Goal: Information Seeking & Learning: Learn about a topic

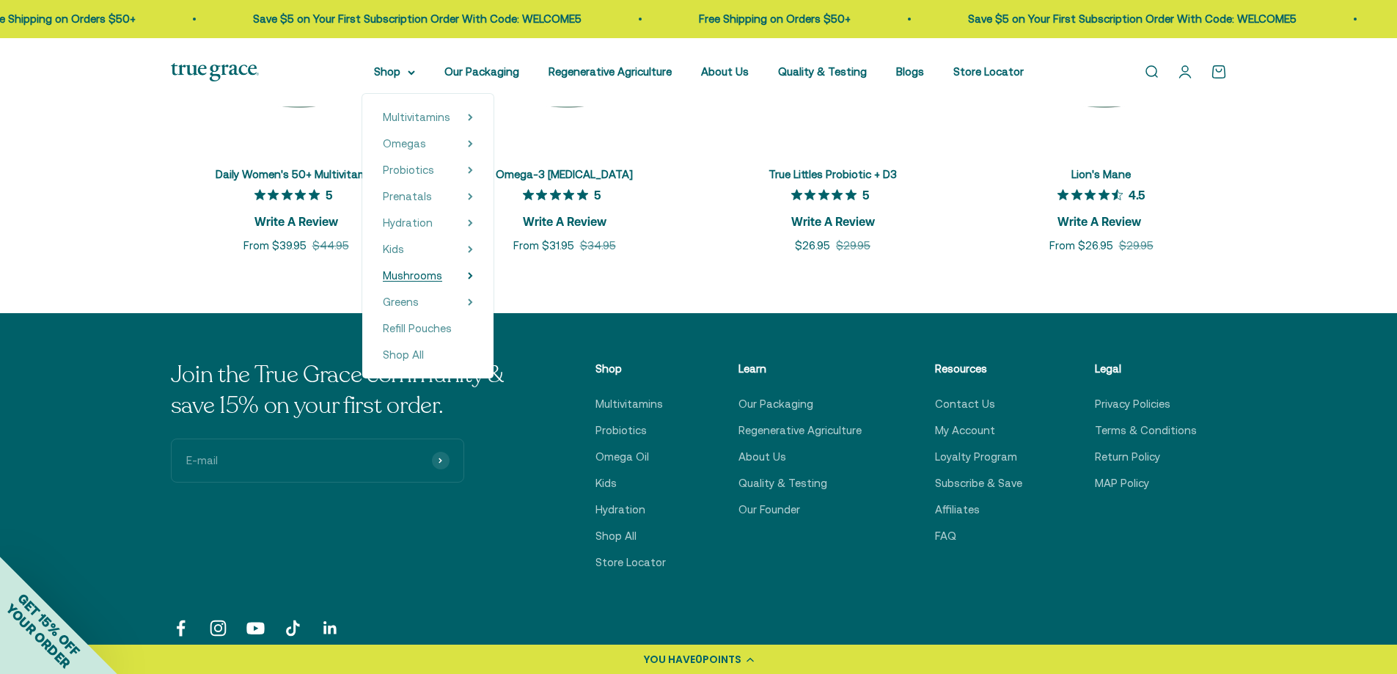
click at [422, 272] on span "Mushrooms" at bounding box center [412, 275] width 59 height 12
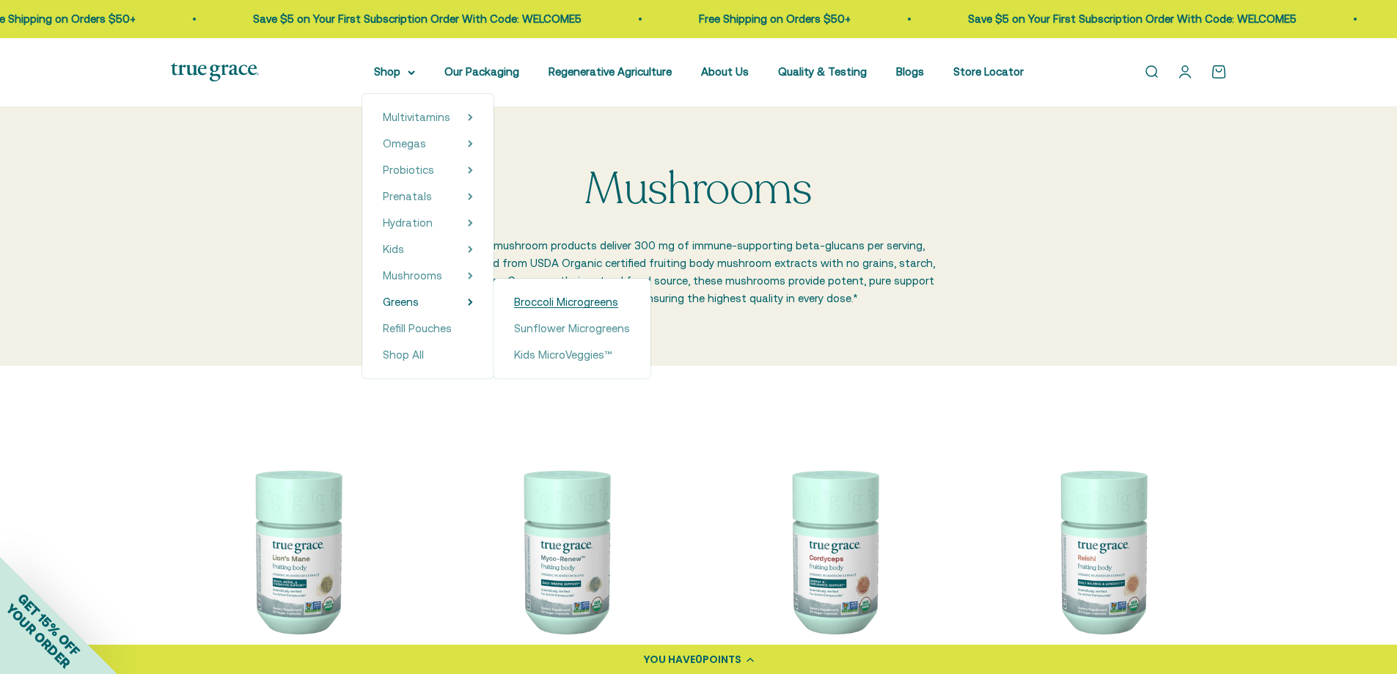
click at [588, 304] on span "Broccoli Microgreens" at bounding box center [566, 302] width 104 height 12
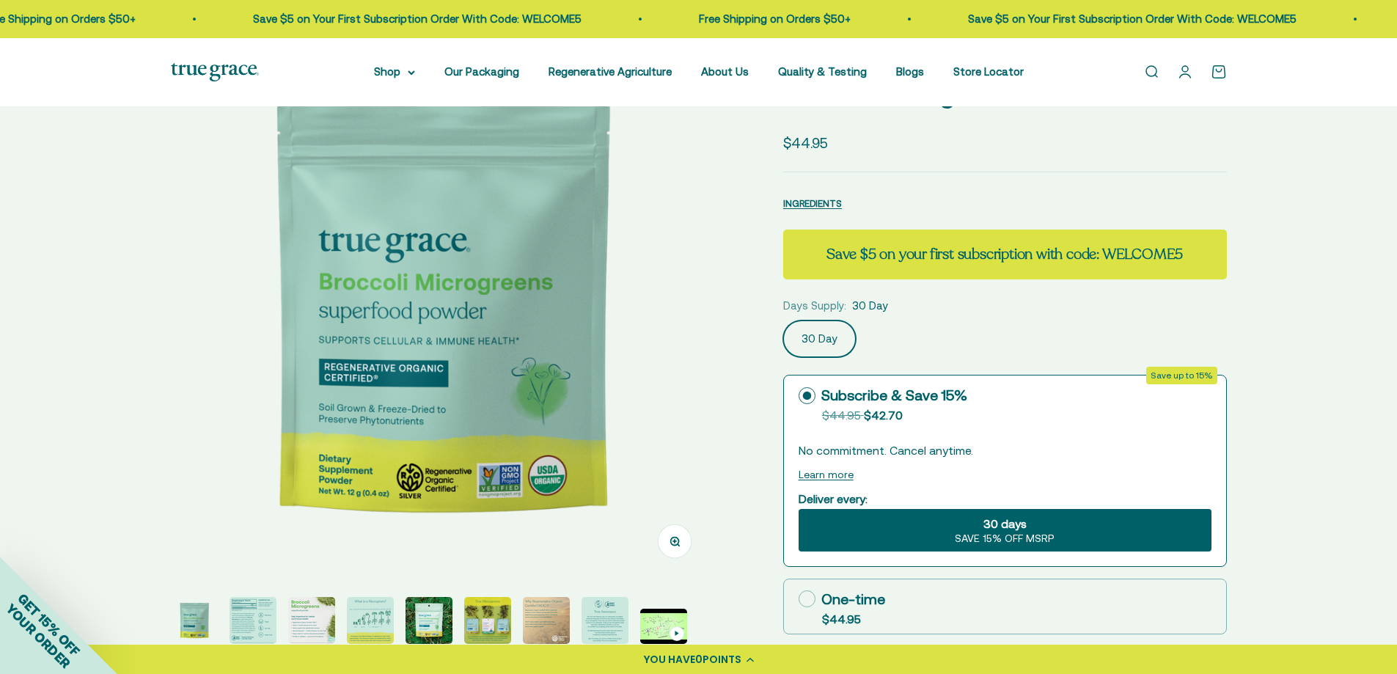
scroll to position [220, 0]
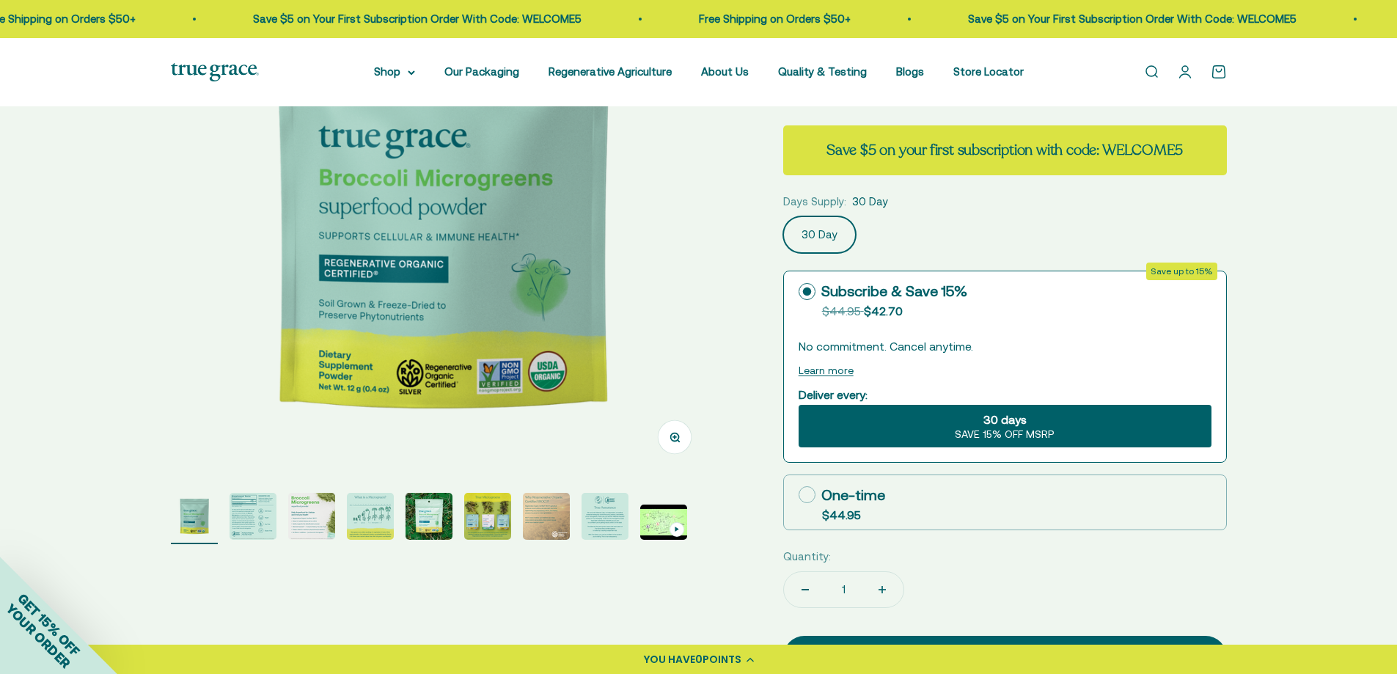
click at [246, 516] on img "Go to item 2" at bounding box center [253, 516] width 47 height 47
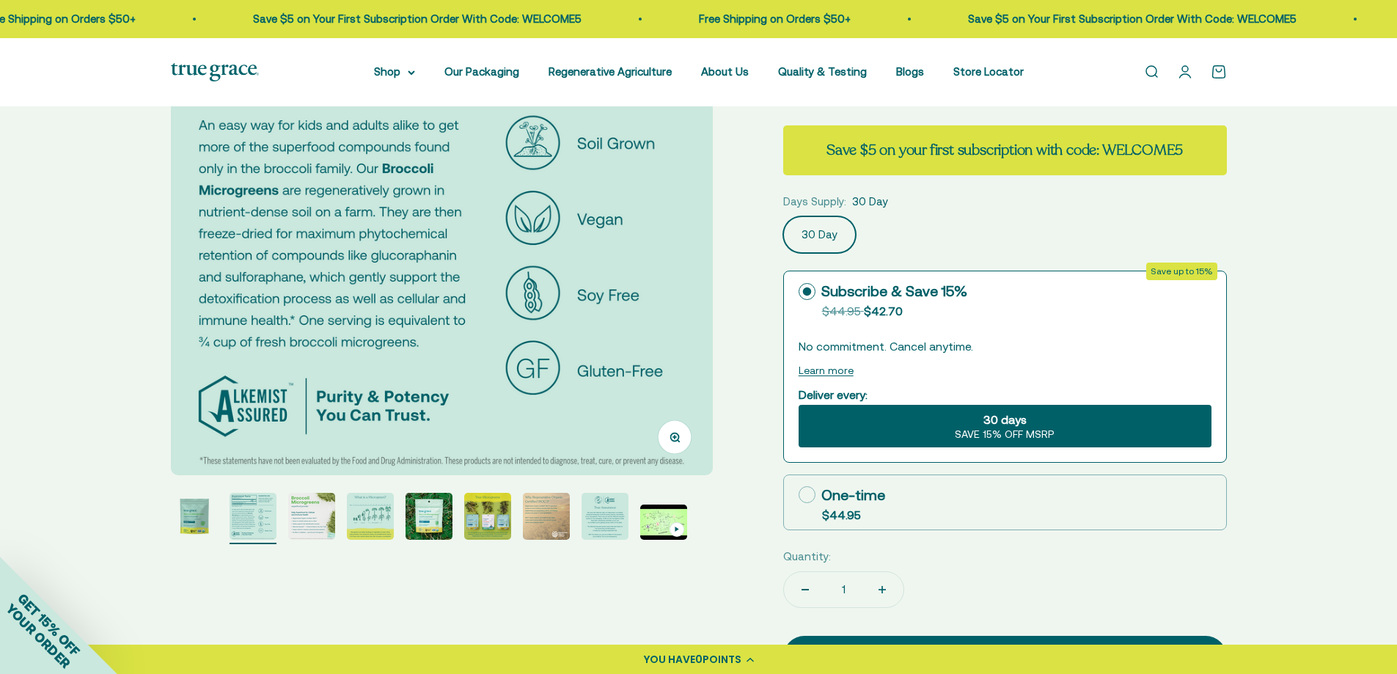
click at [315, 507] on img "Go to item 3" at bounding box center [311, 516] width 47 height 47
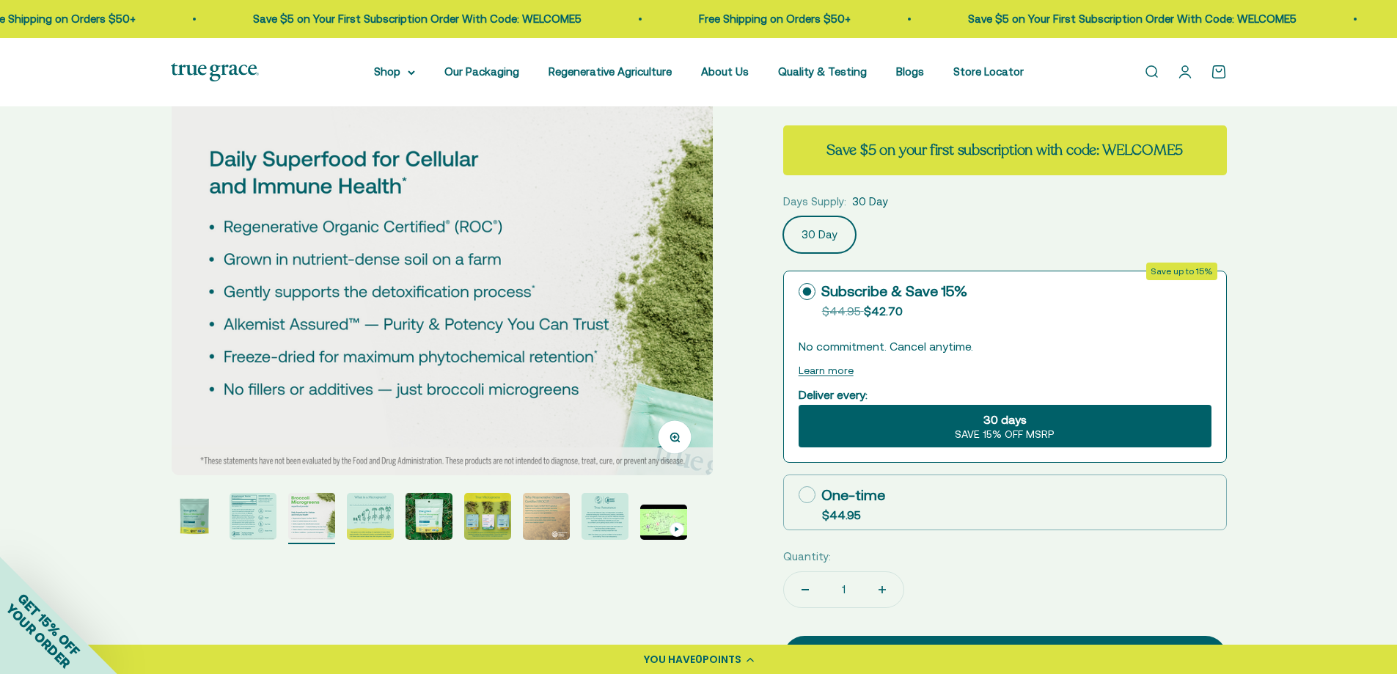
scroll to position [0, 1119]
click at [377, 514] on img "Go to item 4" at bounding box center [370, 516] width 47 height 47
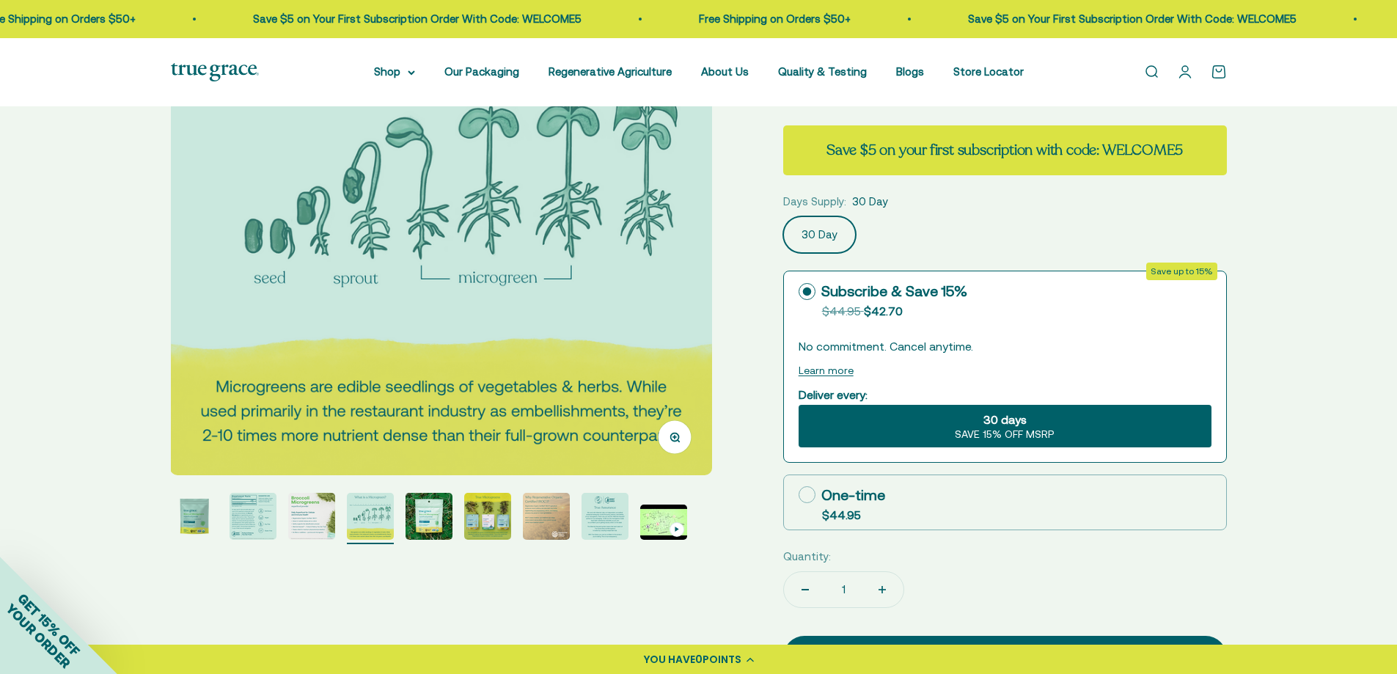
scroll to position [147, 0]
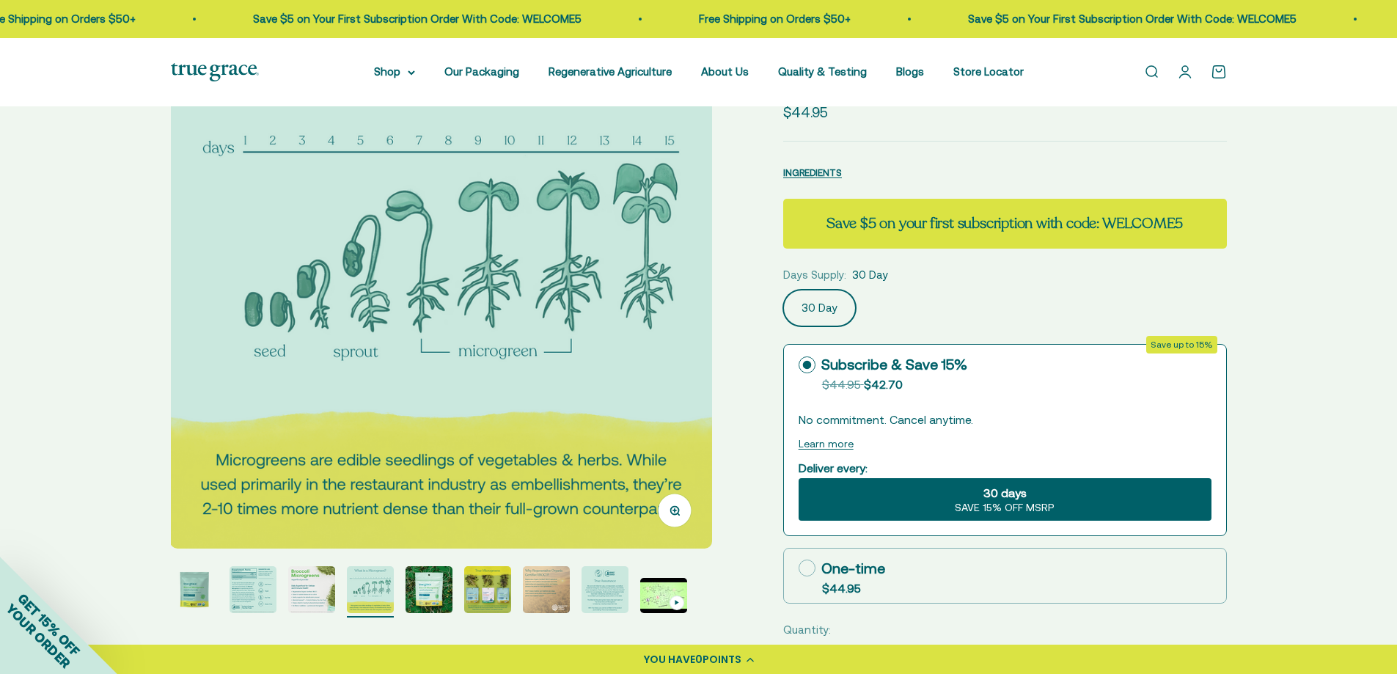
click at [428, 584] on img "Go to item 5" at bounding box center [429, 589] width 47 height 47
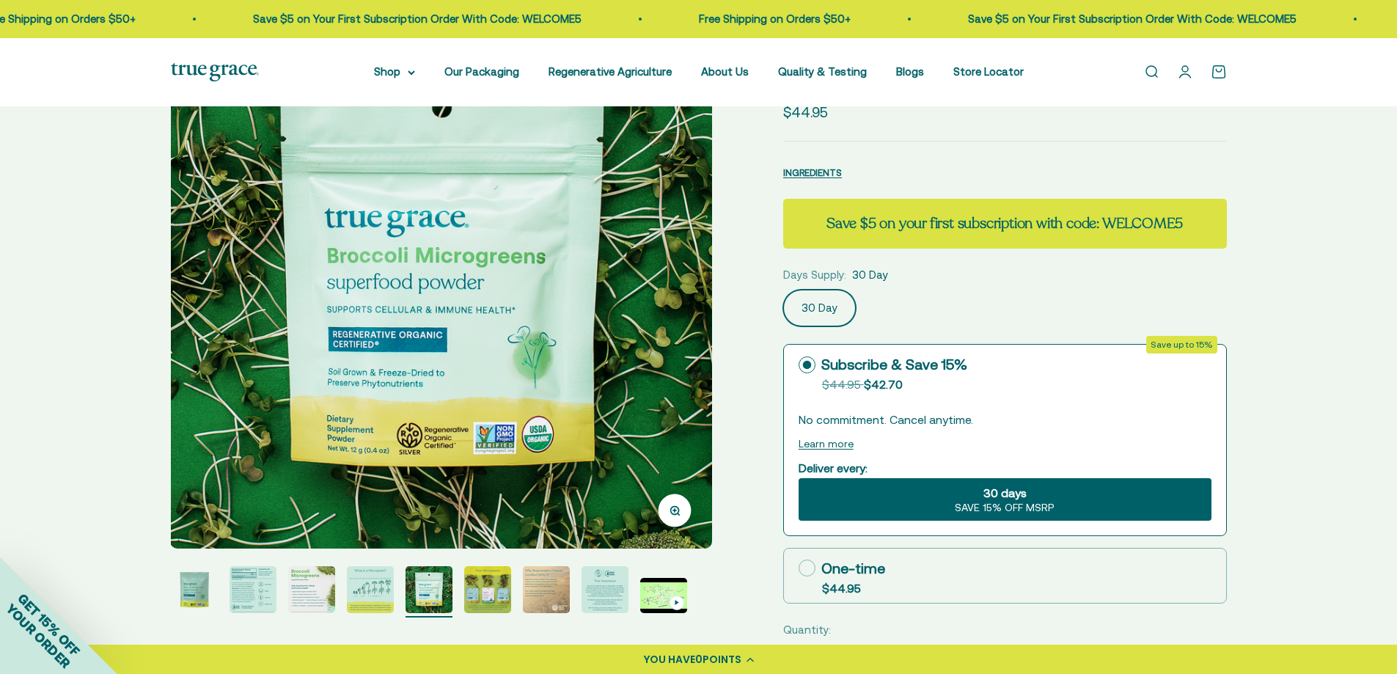
click at [485, 590] on img "Go to item 6" at bounding box center [487, 589] width 47 height 47
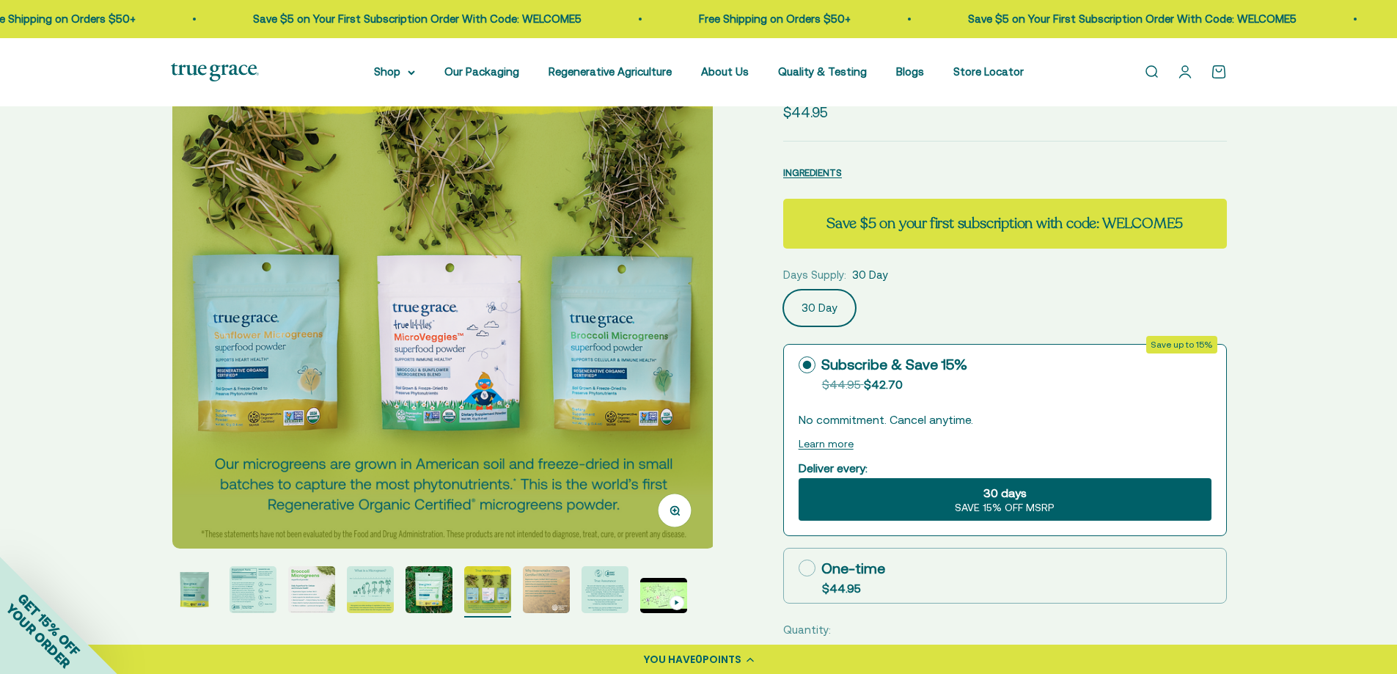
scroll to position [0, 2798]
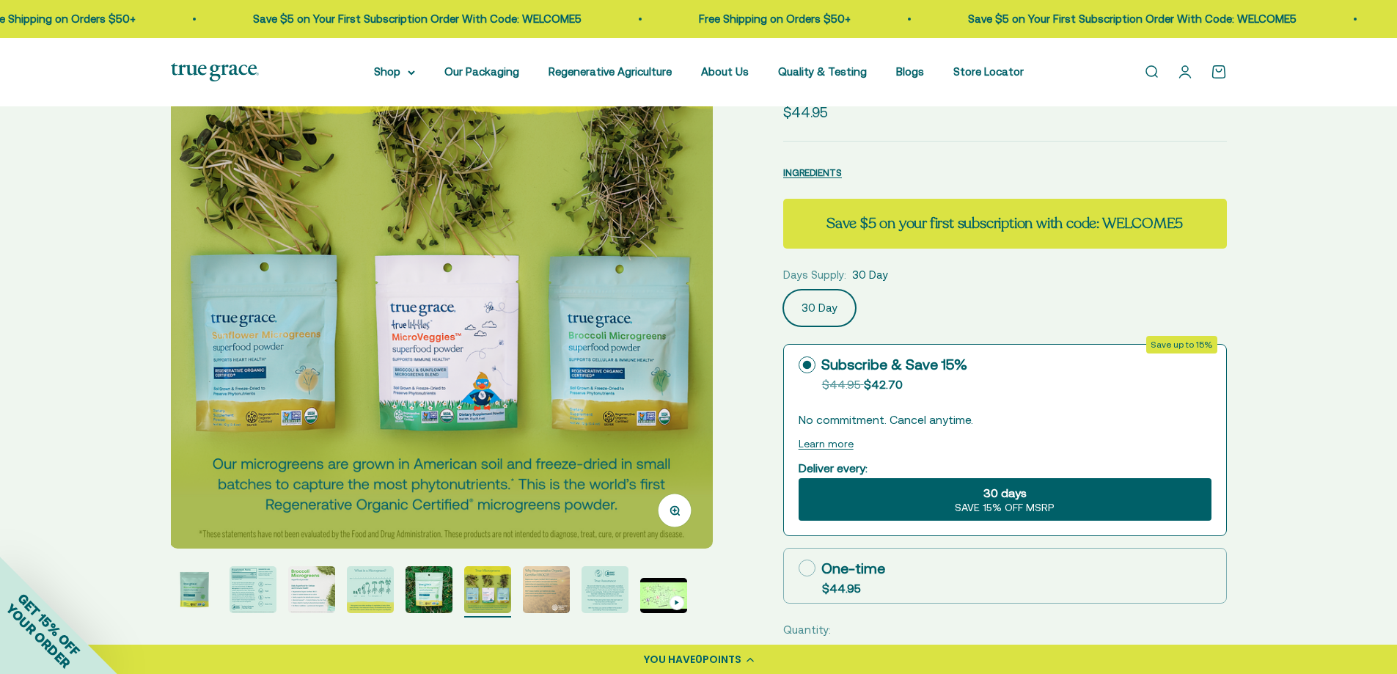
click at [544, 588] on img "Go to item 7" at bounding box center [546, 589] width 47 height 47
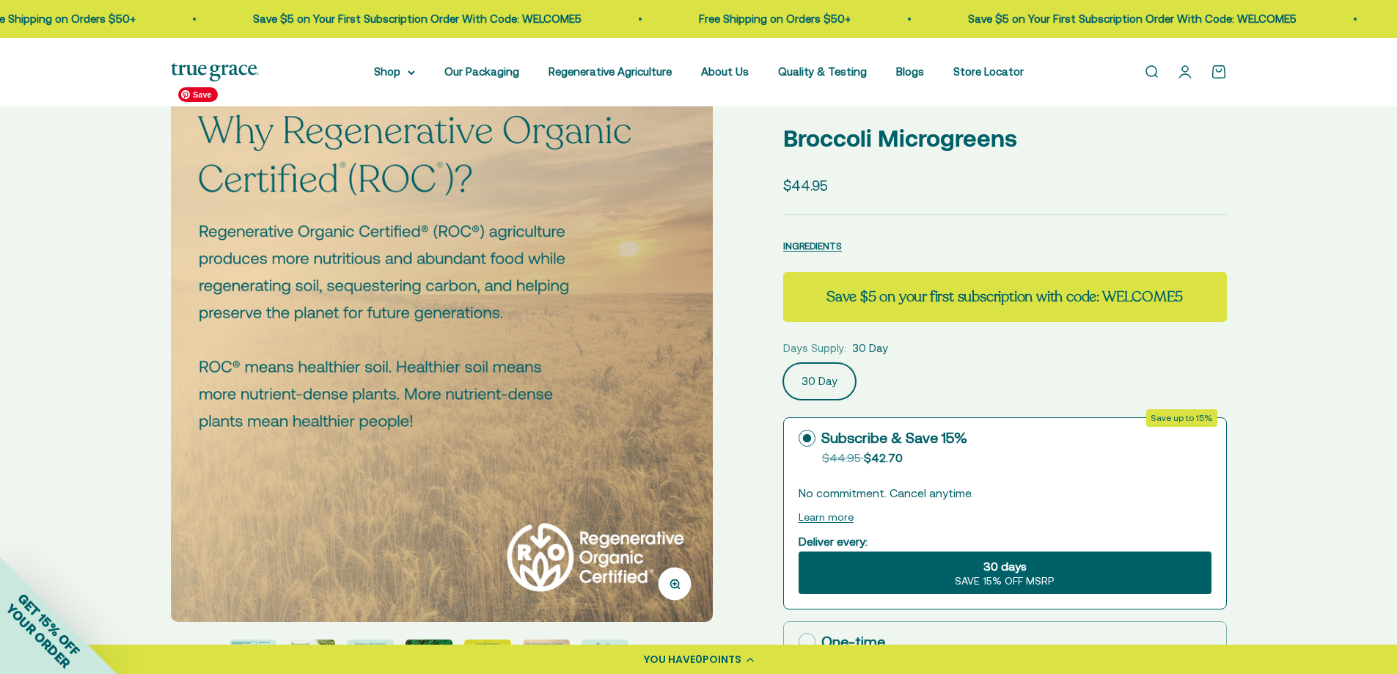
scroll to position [147, 0]
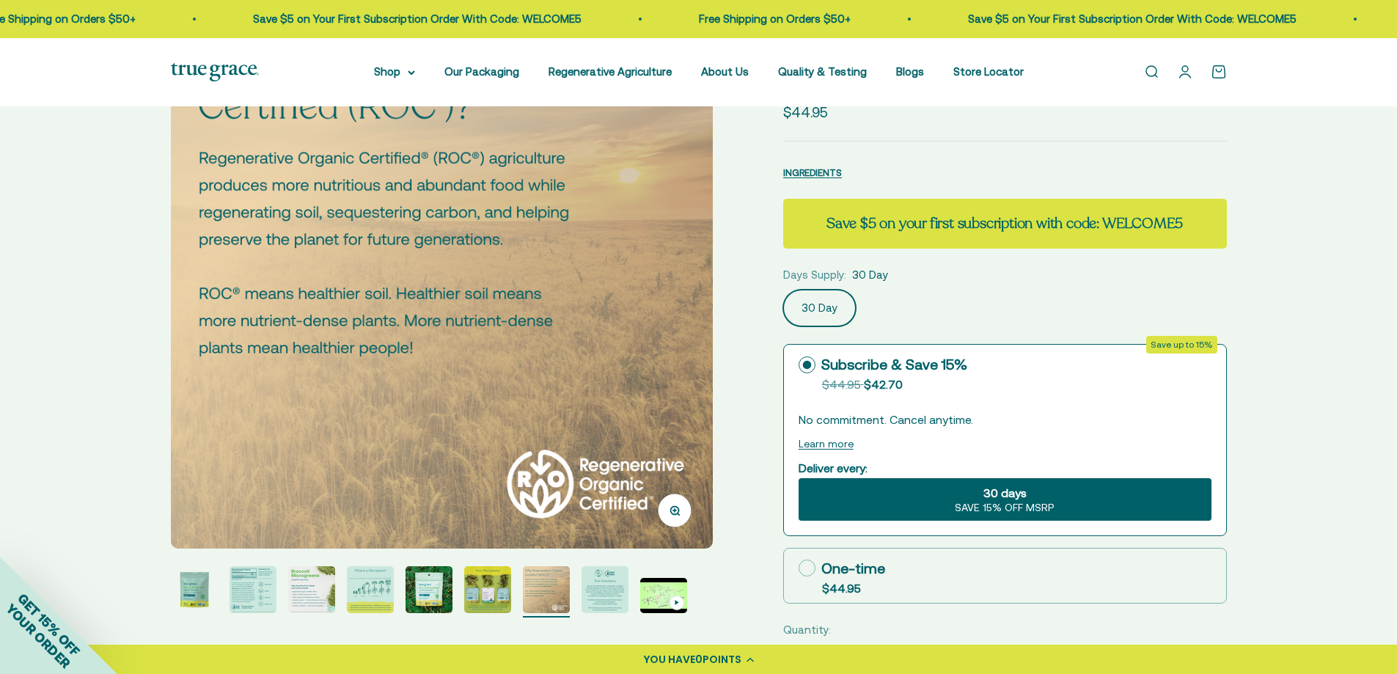
click at [601, 601] on img "Go to item 8" at bounding box center [605, 589] width 47 height 47
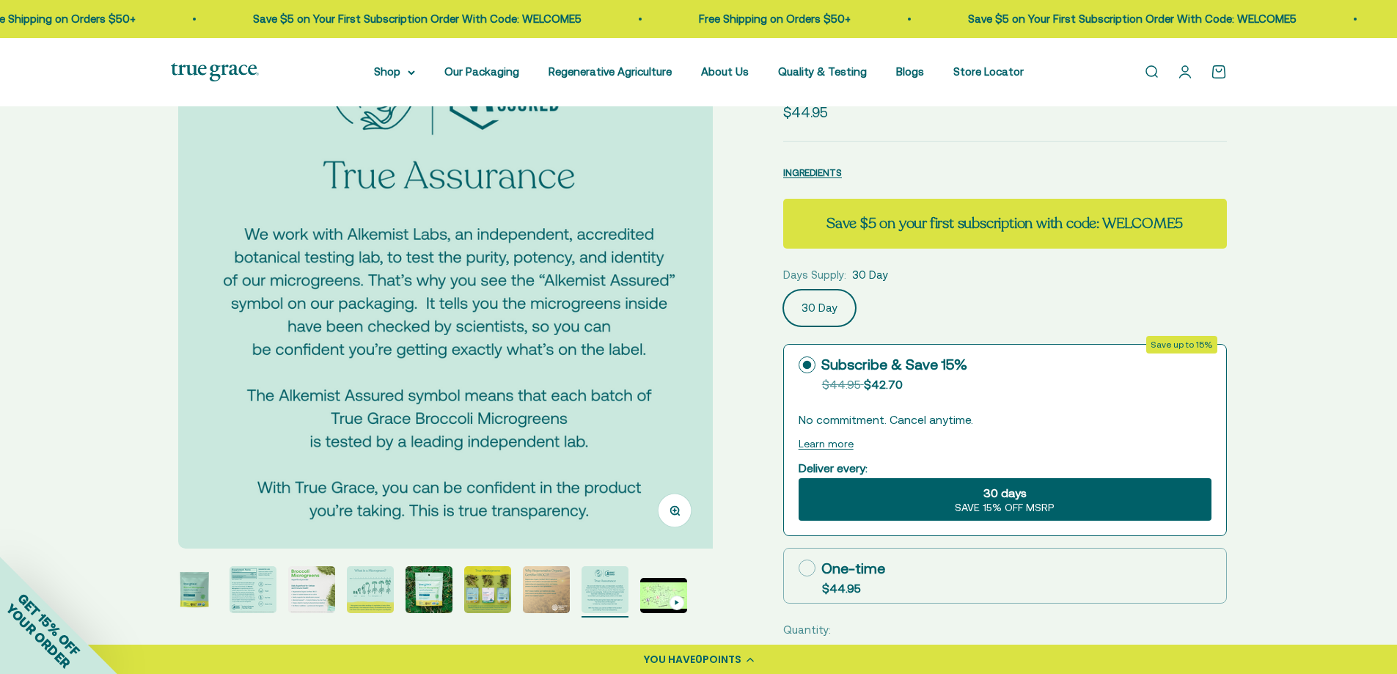
scroll to position [0, 3917]
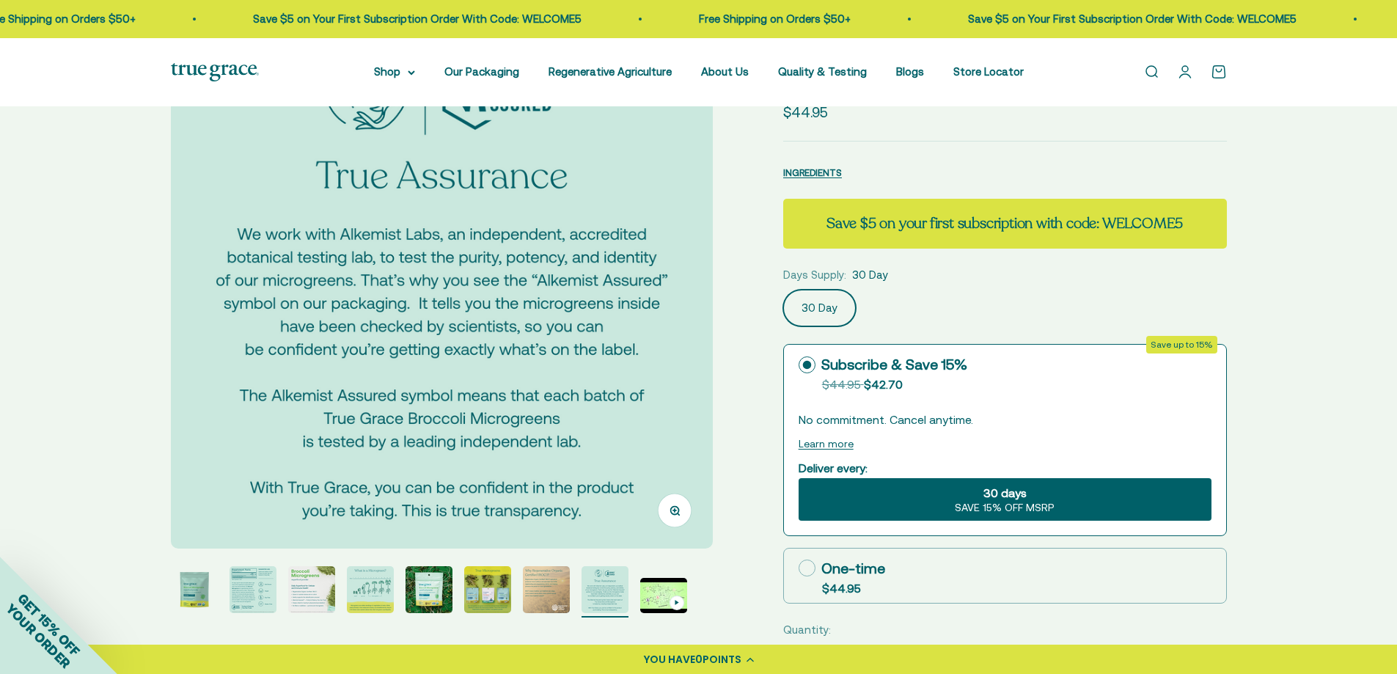
click at [261, 588] on img "Go to item 2" at bounding box center [253, 589] width 47 height 47
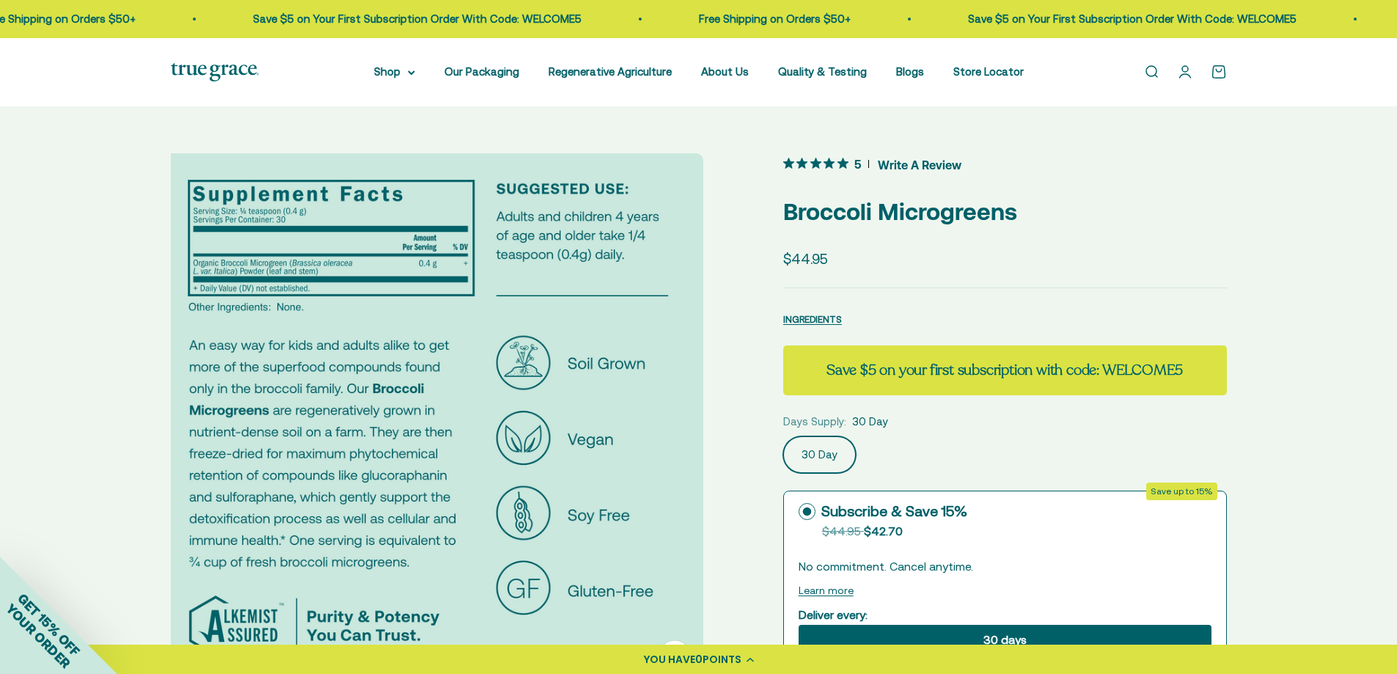
scroll to position [0, 560]
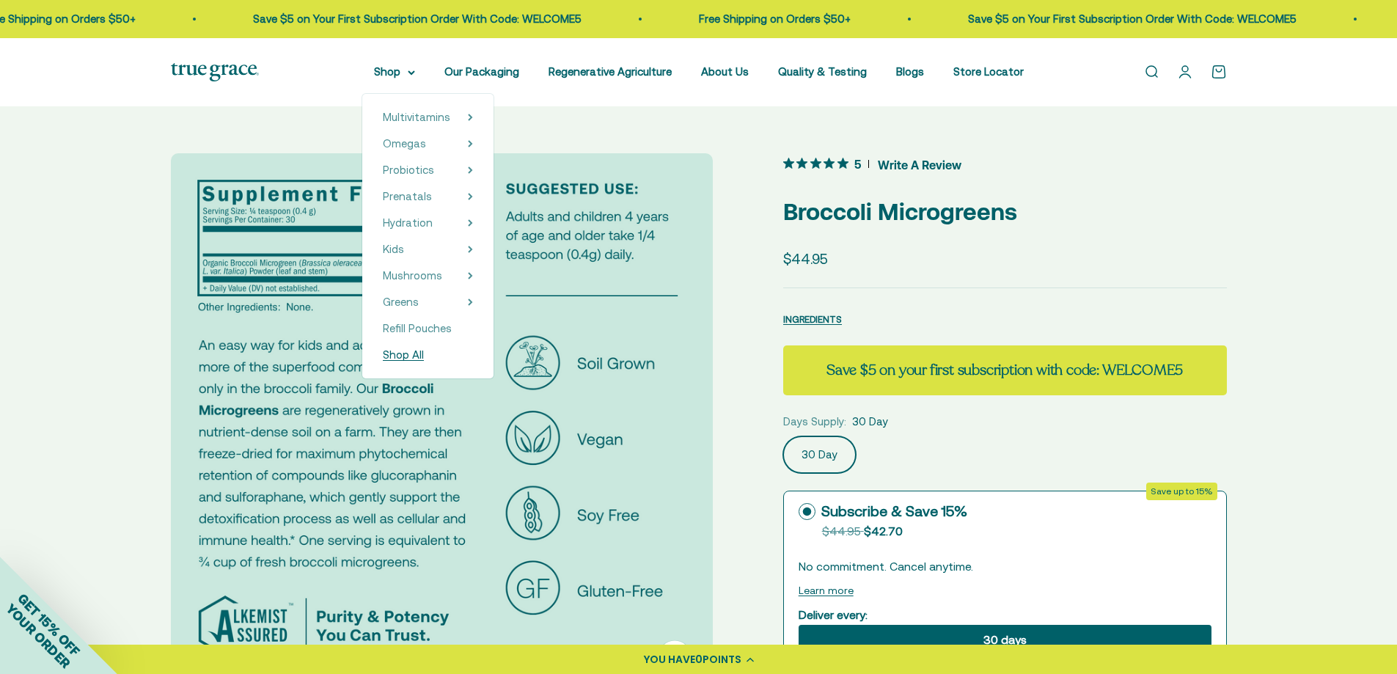
click at [413, 355] on span "Shop All" at bounding box center [403, 354] width 41 height 12
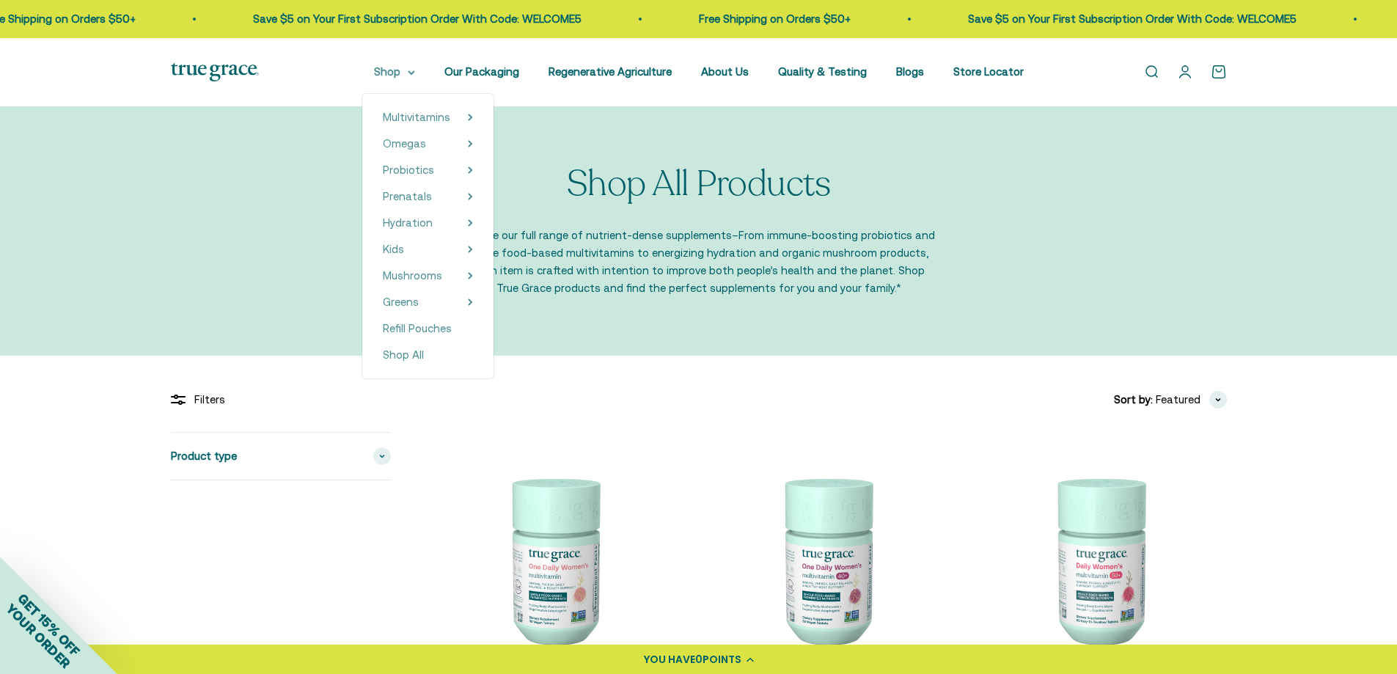
click at [415, 74] on icon at bounding box center [411, 72] width 7 height 5
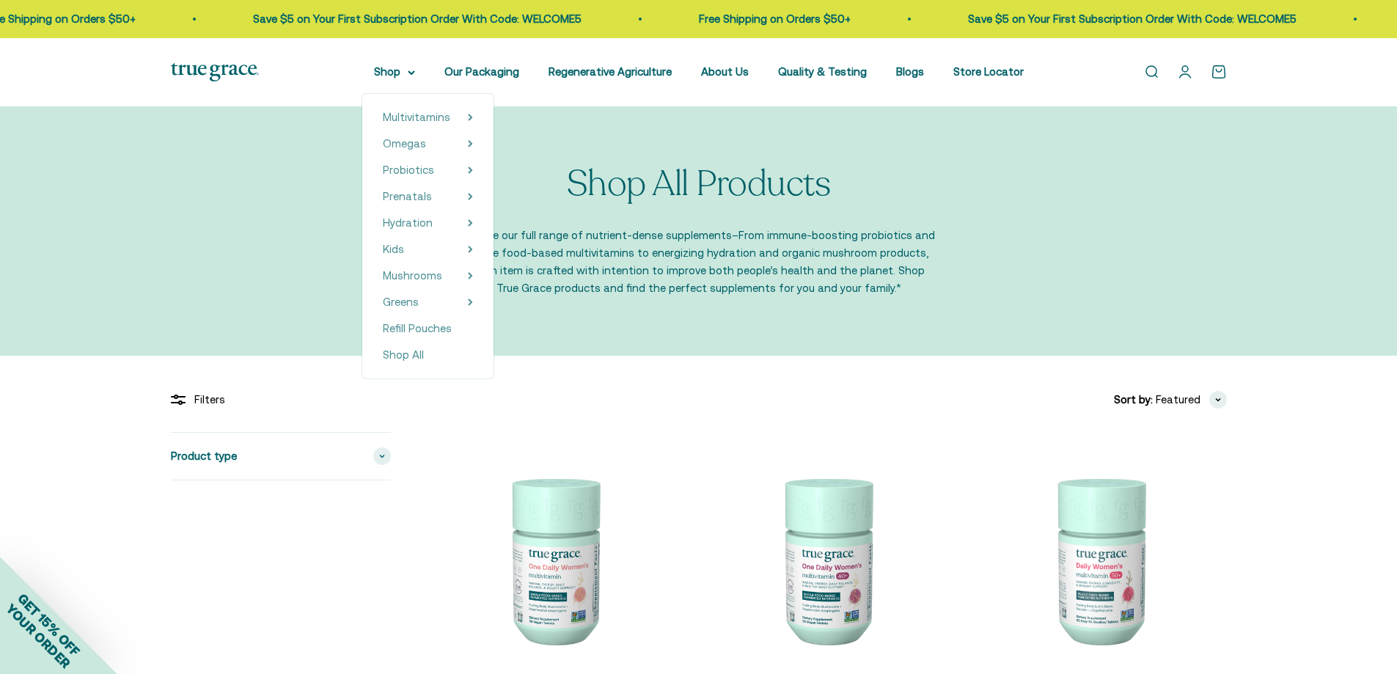
click at [215, 69] on img at bounding box center [215, 72] width 88 height 18
